Goal: Transaction & Acquisition: Download file/media

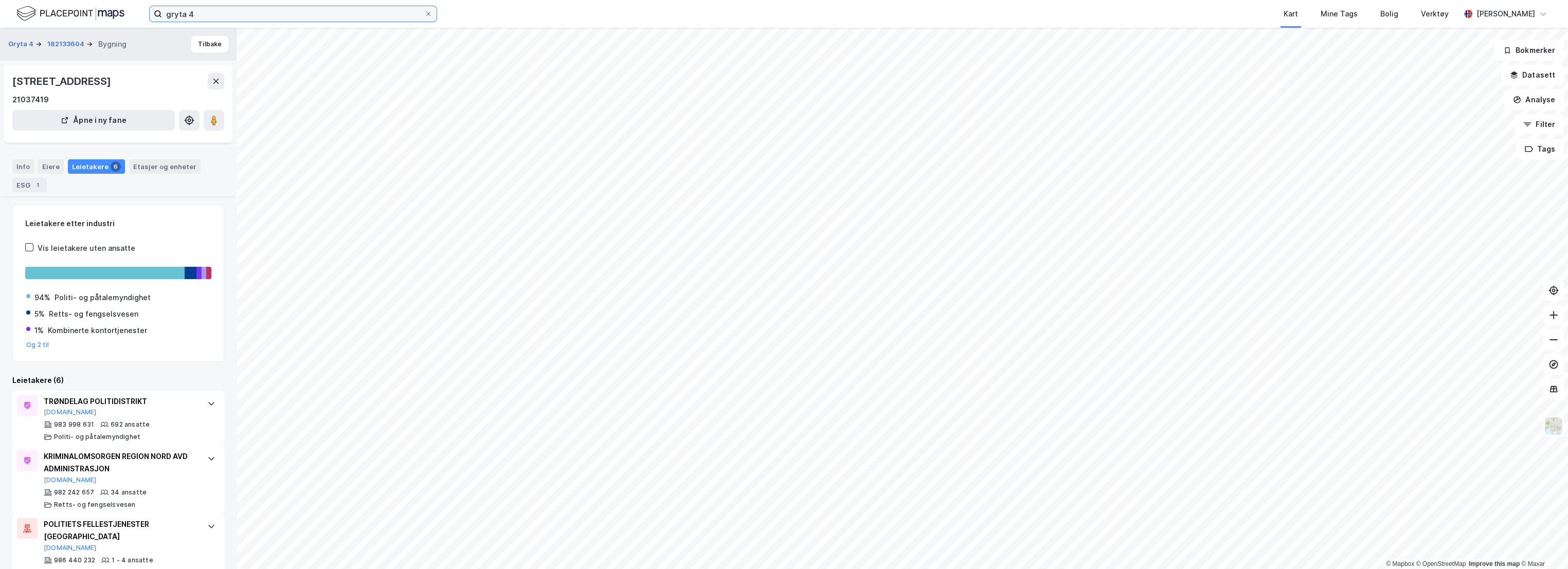
click at [217, 16] on input "gryta 4" at bounding box center [293, 13] width 262 height 15
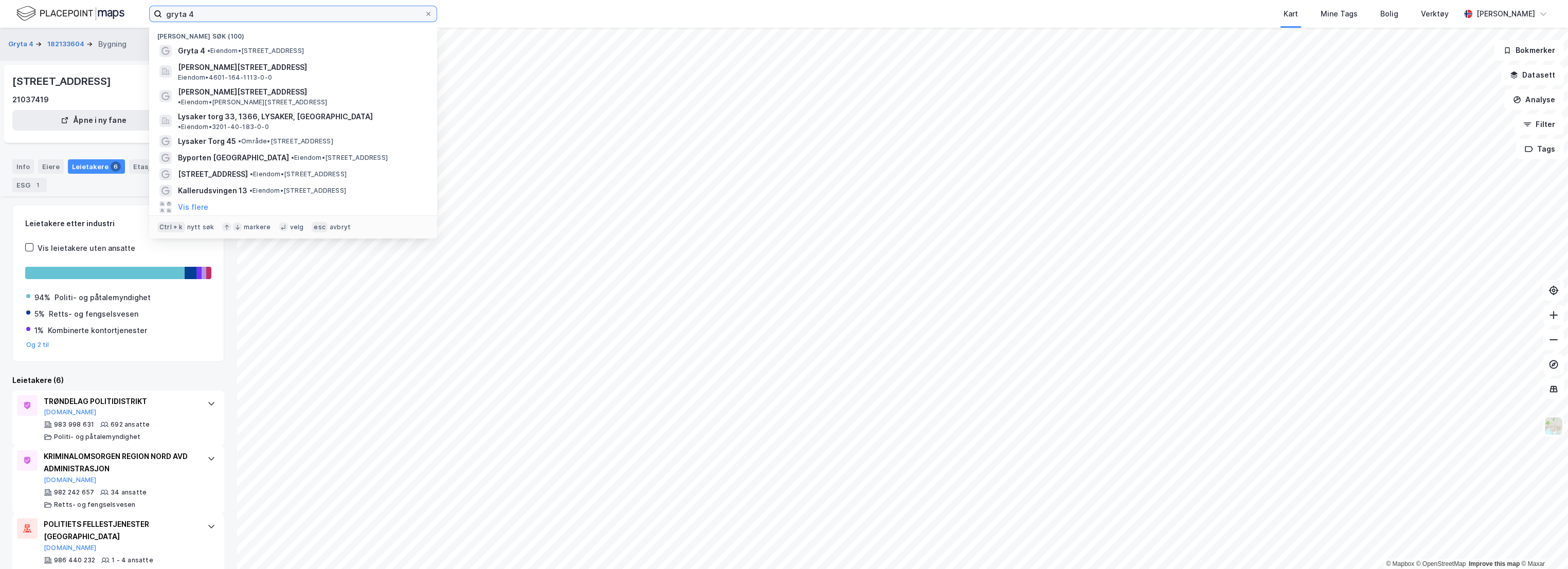
click at [217, 16] on input "gryta 4" at bounding box center [293, 13] width 262 height 15
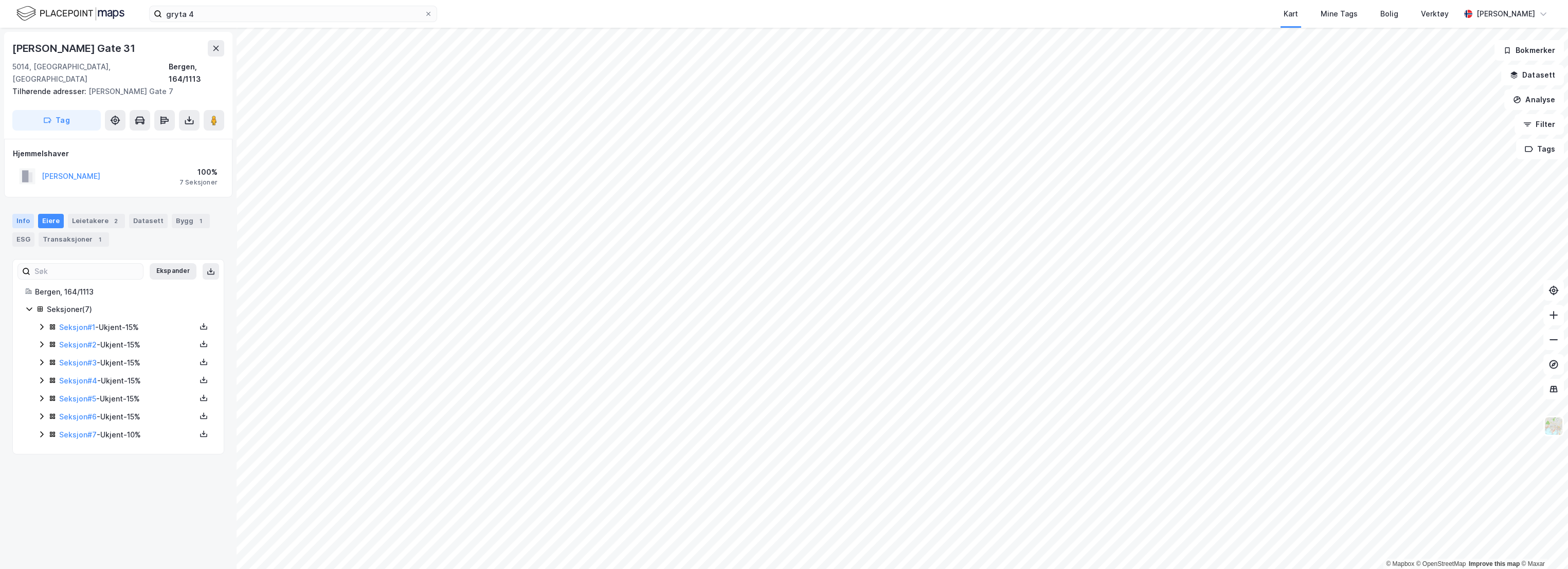
click at [23, 214] on div "Info" at bounding box center [23, 221] width 21 height 15
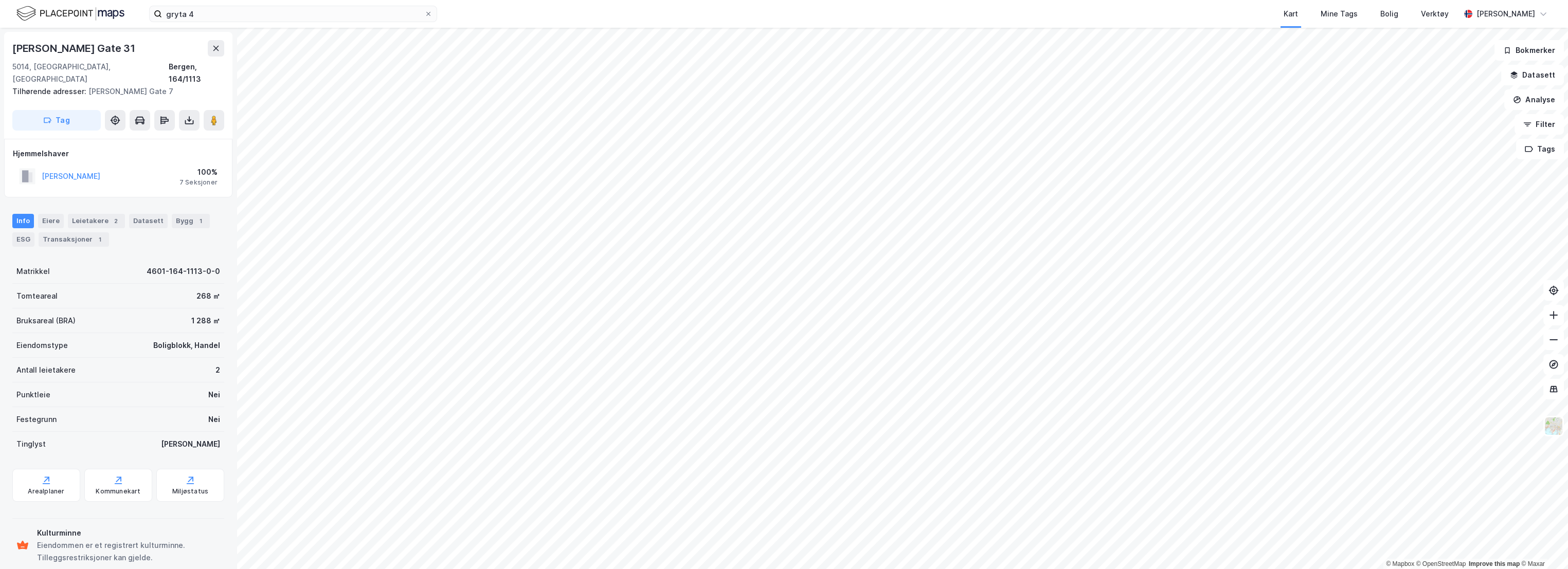
click at [110, 333] on div "Eiendomstype Boligblokk, Handel" at bounding box center [118, 345] width 212 height 25
click at [83, 214] on div "Leietakere 2" at bounding box center [97, 221] width 57 height 15
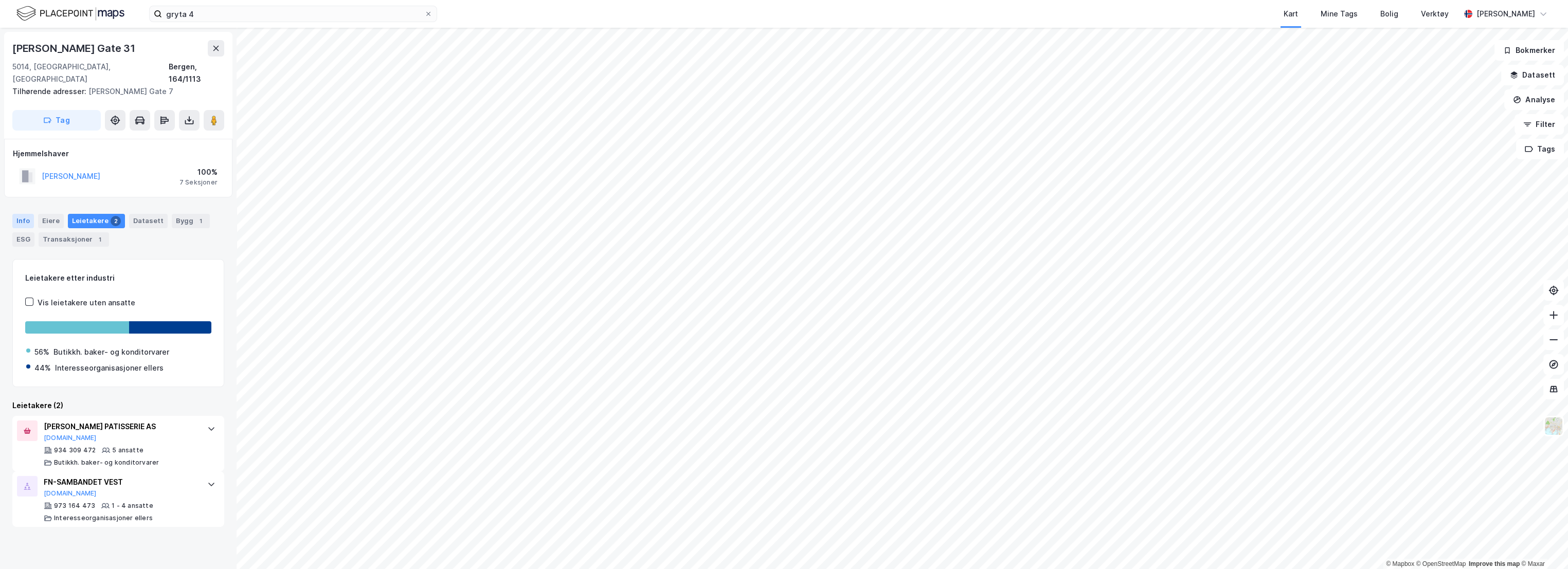
click at [17, 214] on div "Info" at bounding box center [23, 221] width 21 height 15
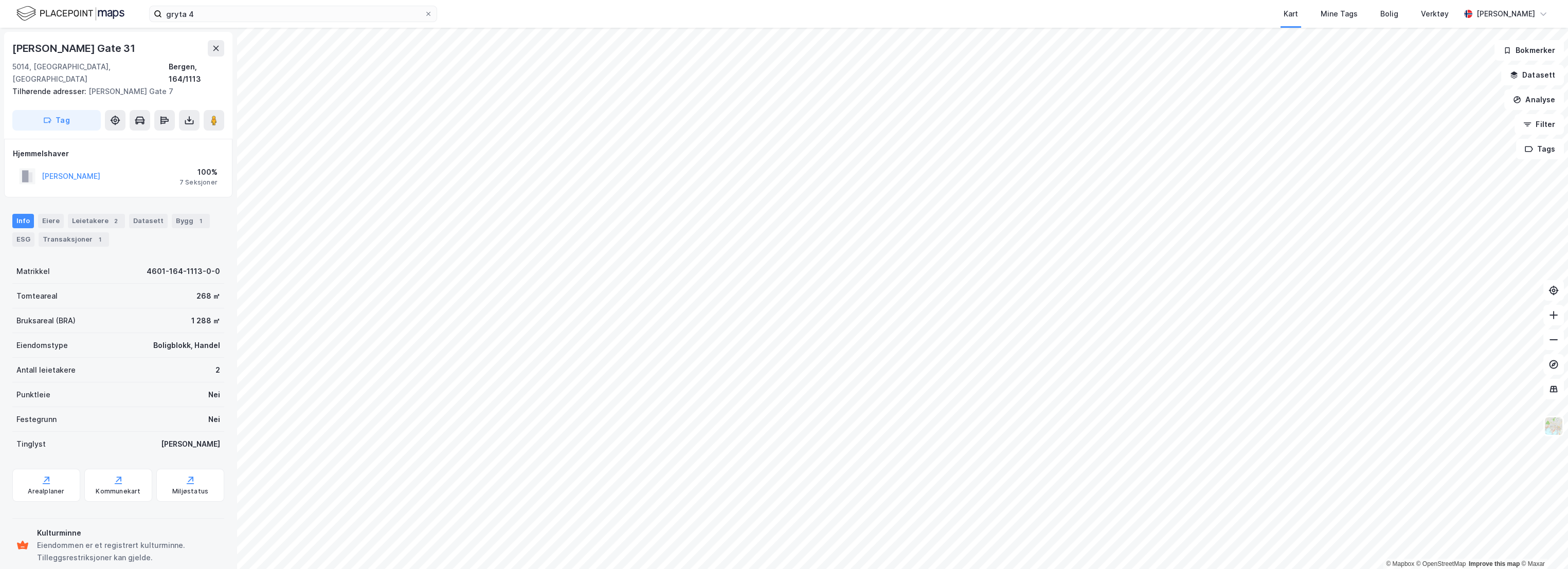
click at [126, 358] on div "Antall leietakere 2" at bounding box center [118, 370] width 212 height 25
click at [185, 115] on icon at bounding box center [189, 120] width 10 height 10
click at [168, 137] on div "Last ned grunnbok" at bounding box center [138, 141] width 60 height 9
click at [145, 153] on div "Last ned matrikkelrapport" at bounding box center [150, 158] width 85 height 9
